Goal: Transaction & Acquisition: Purchase product/service

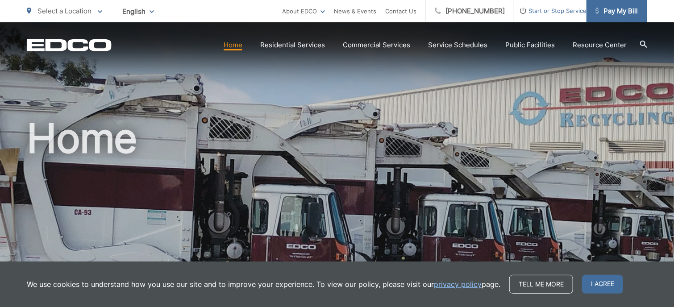
click at [622, 12] on span "Pay My Bill" at bounding box center [616, 11] width 42 height 11
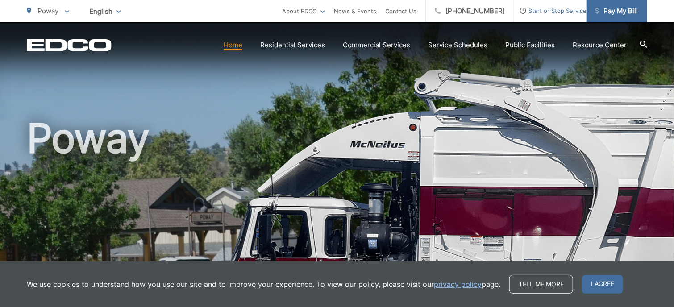
click at [624, 9] on span "Pay My Bill" at bounding box center [616, 11] width 42 height 11
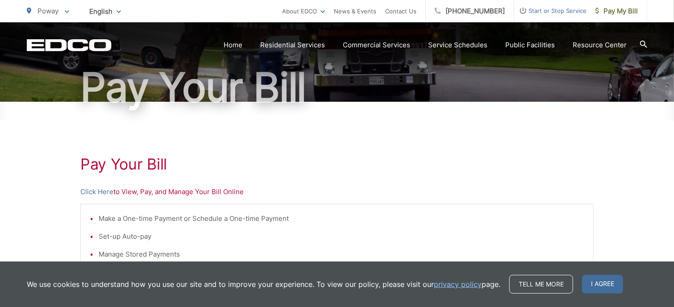
scroll to position [89, 0]
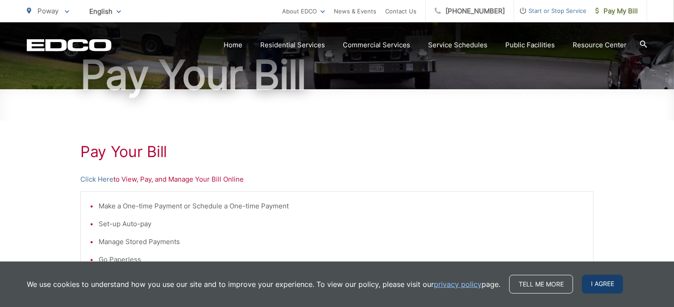
click at [604, 281] on span "I agree" at bounding box center [602, 284] width 41 height 19
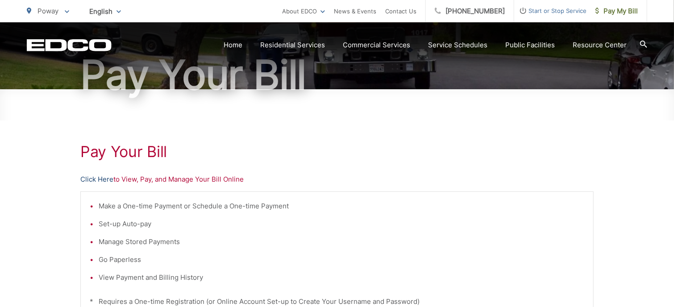
click at [93, 179] on link "Click Here" at bounding box center [96, 179] width 33 height 11
